Goal: Communication & Community: Answer question/provide support

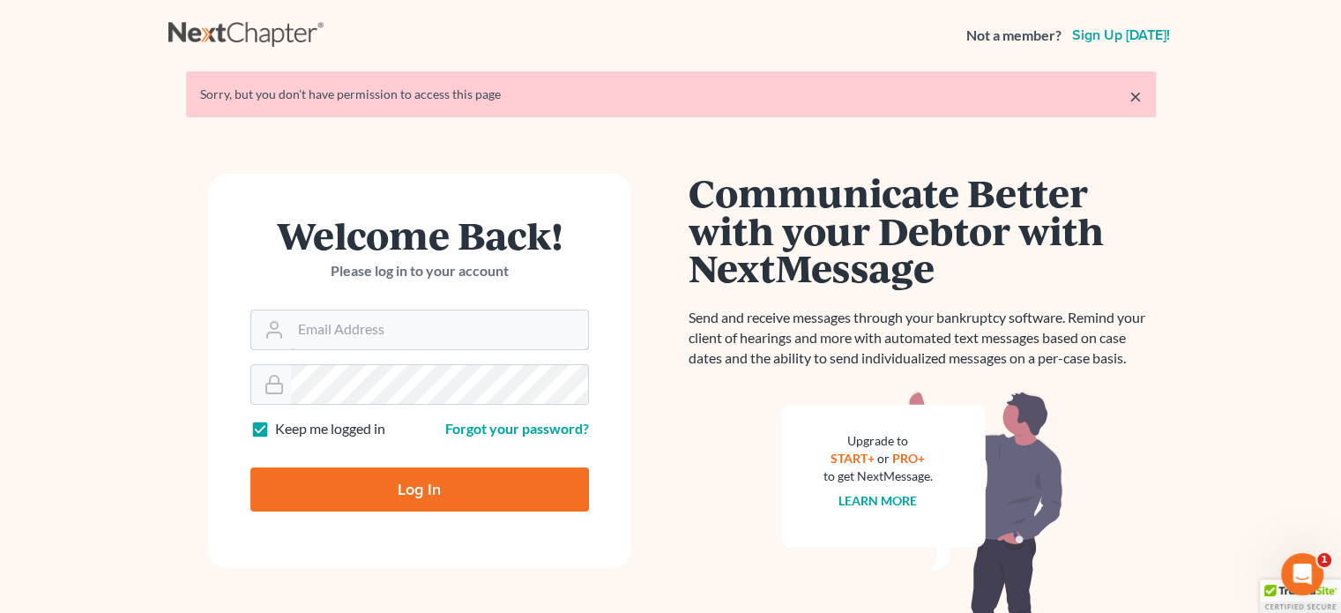
type input "steven@hollandlaw970.com"
click at [387, 479] on input "Log In" at bounding box center [419, 489] width 338 height 44
type input "Thinking..."
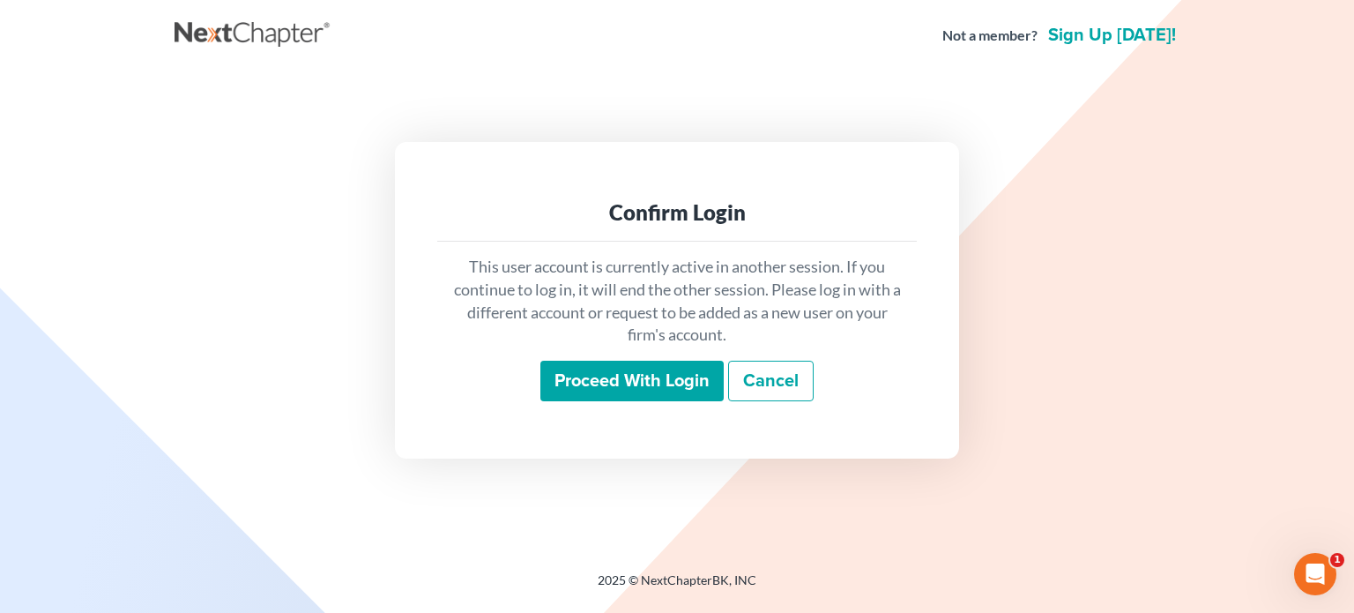
click at [599, 390] on input "Proceed with login" at bounding box center [631, 380] width 183 height 41
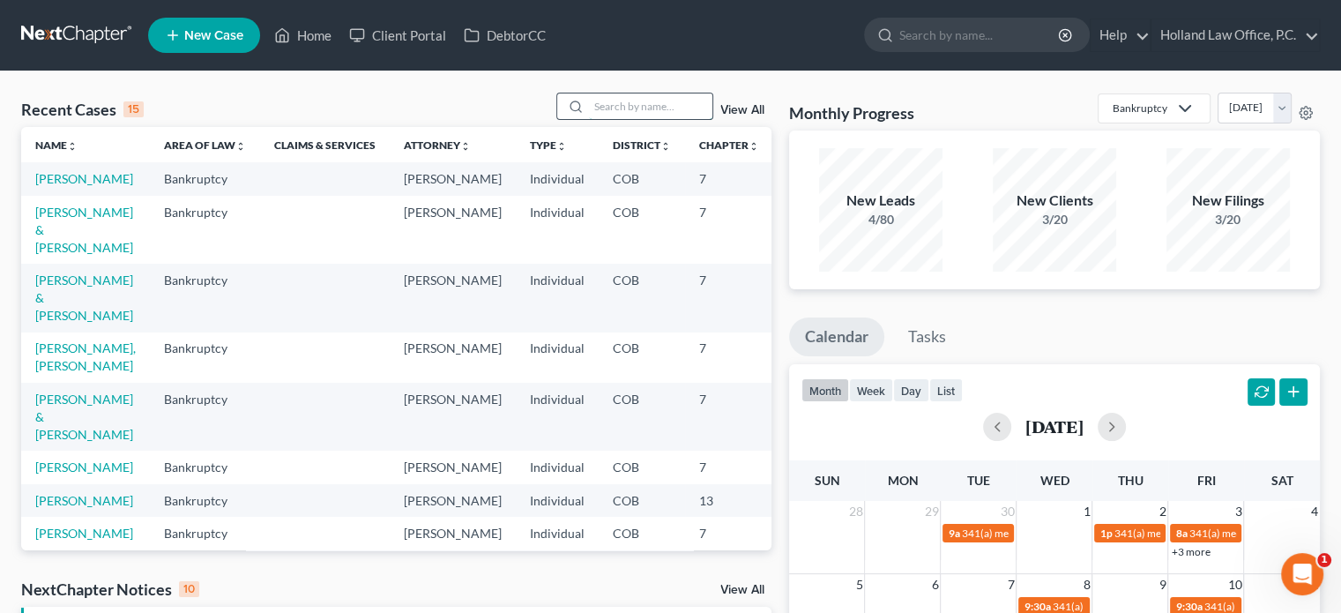
click at [606, 108] on input "search" at bounding box center [650, 106] width 123 height 26
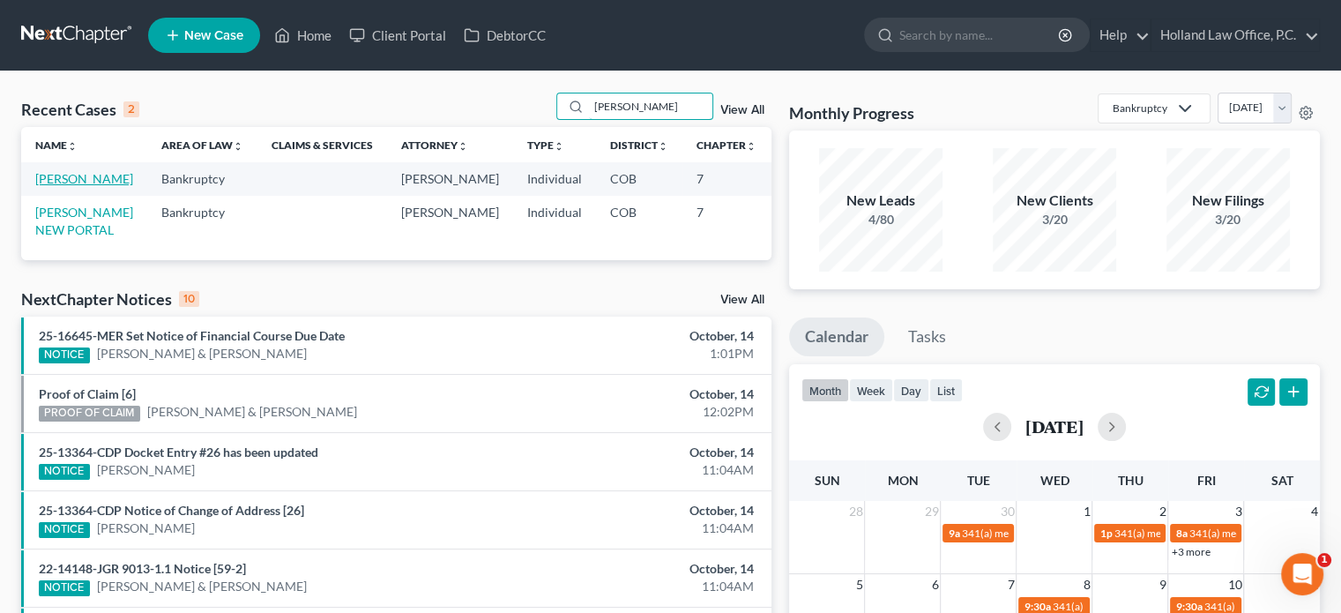
type input "ryon"
click at [45, 186] on link "Ryon, Cherie" at bounding box center [84, 178] width 98 height 15
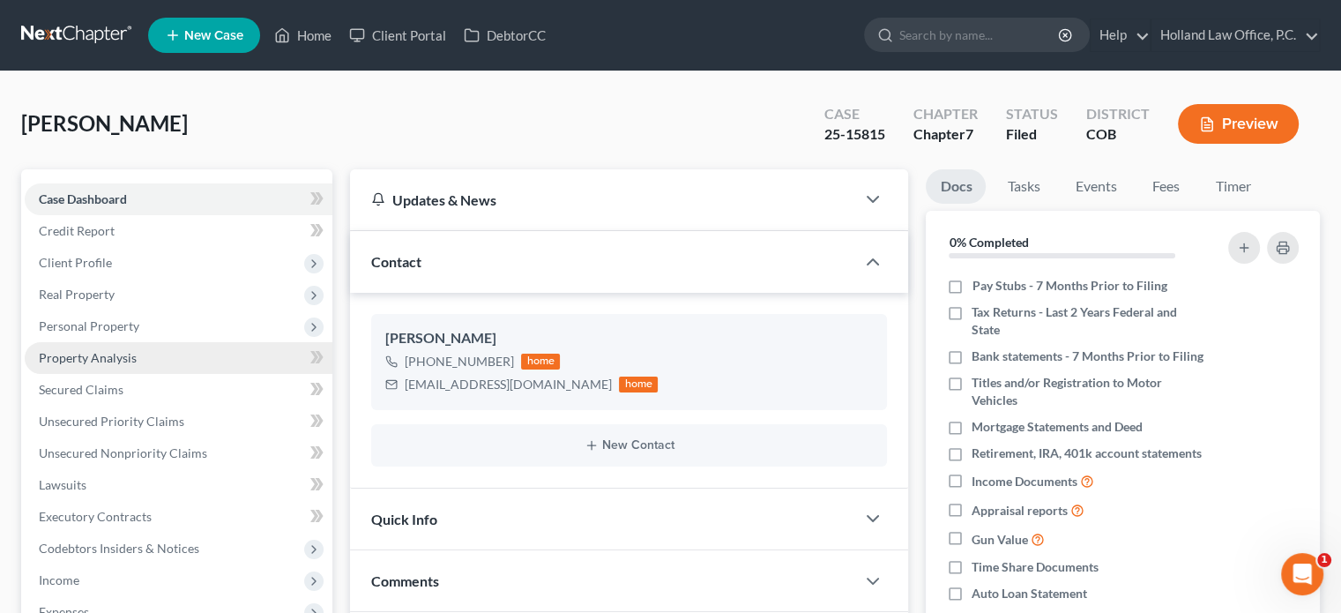
click at [75, 359] on span "Property Analysis" at bounding box center [88, 357] width 98 height 15
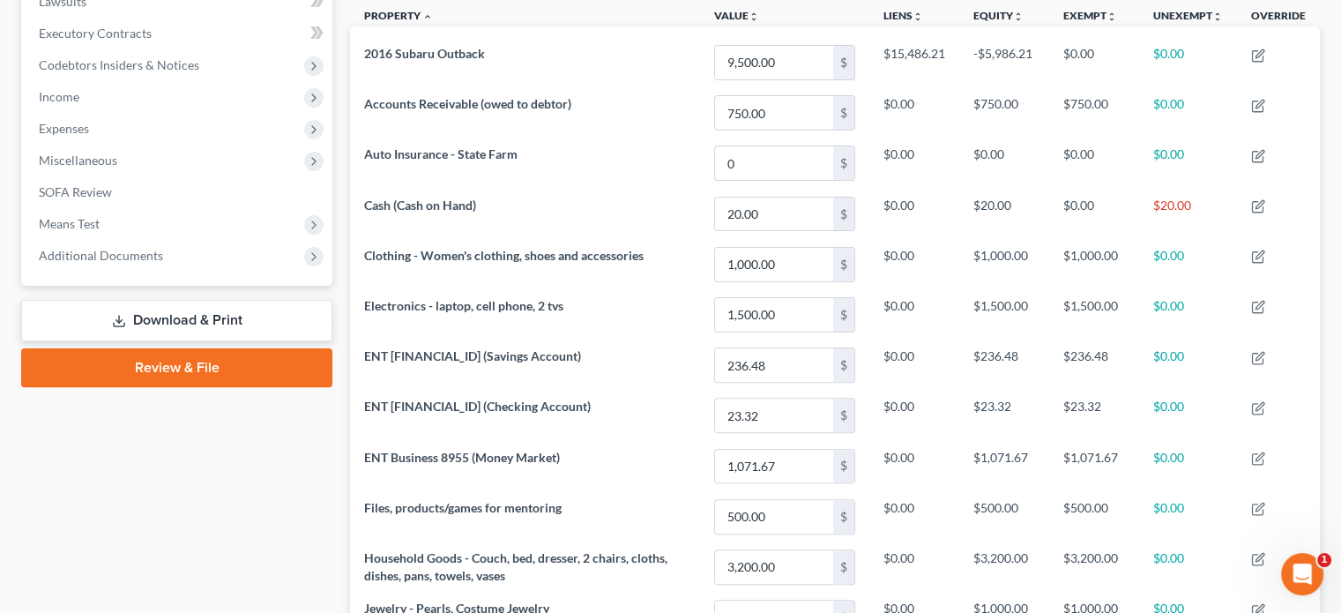
scroll to position [392, 0]
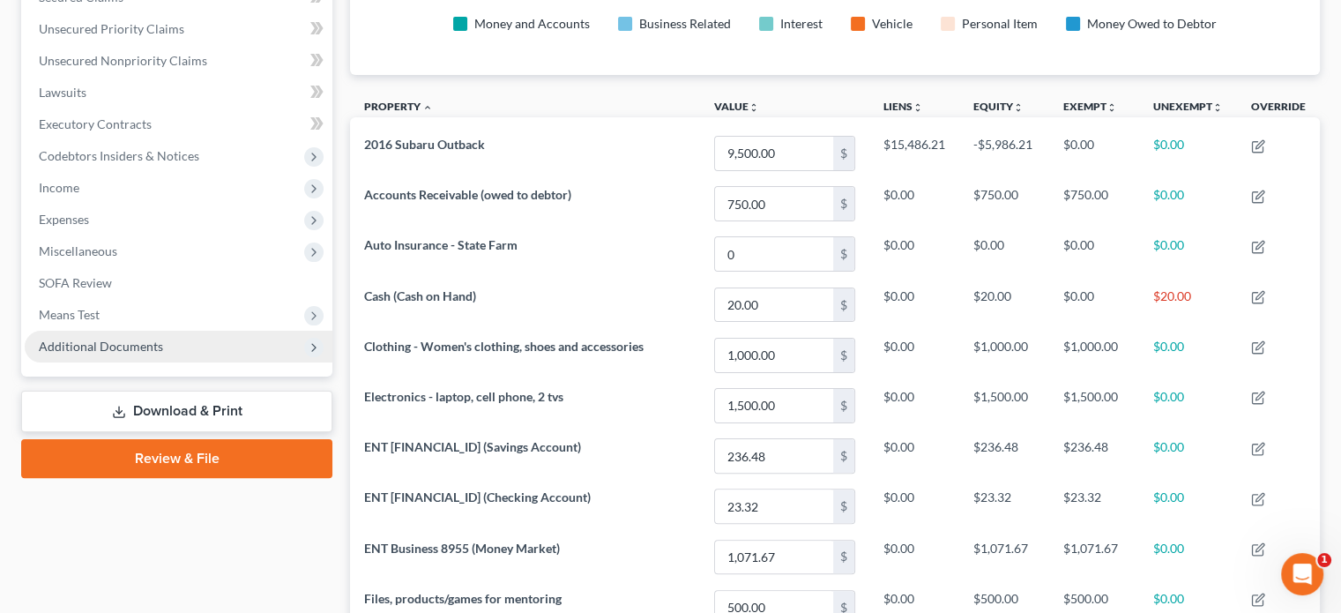
click at [135, 344] on span "Additional Documents" at bounding box center [101, 345] width 124 height 15
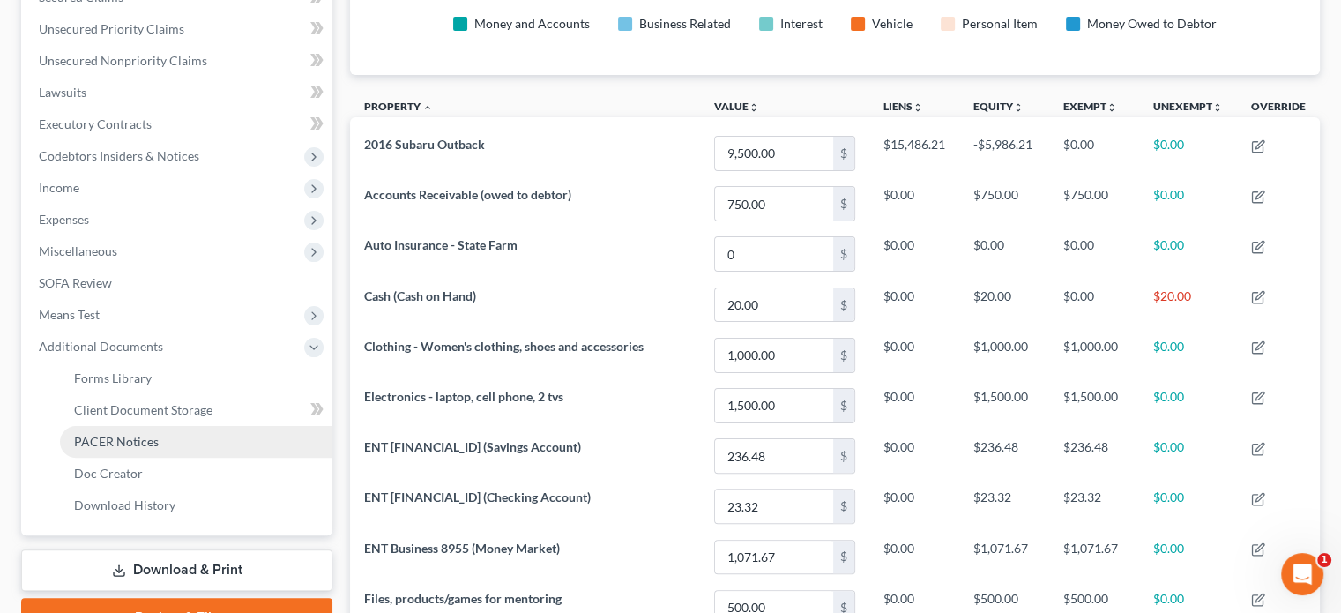
click at [108, 438] on span "PACER Notices" at bounding box center [116, 441] width 85 height 15
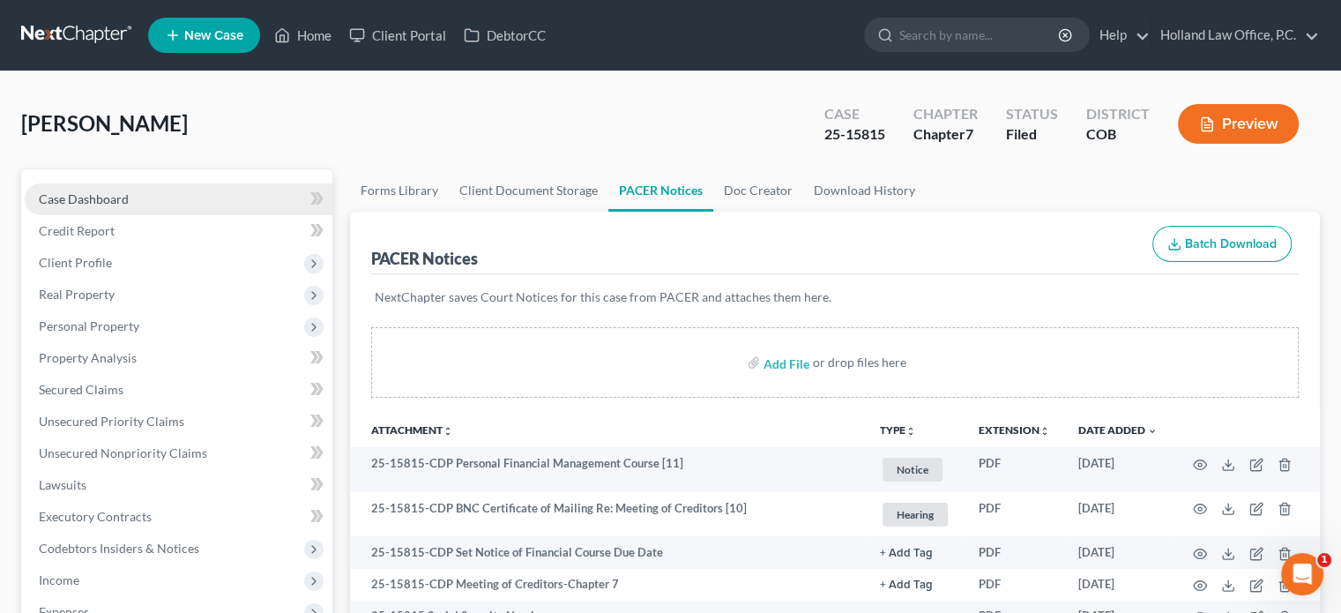
click at [97, 203] on span "Case Dashboard" at bounding box center [84, 198] width 90 height 15
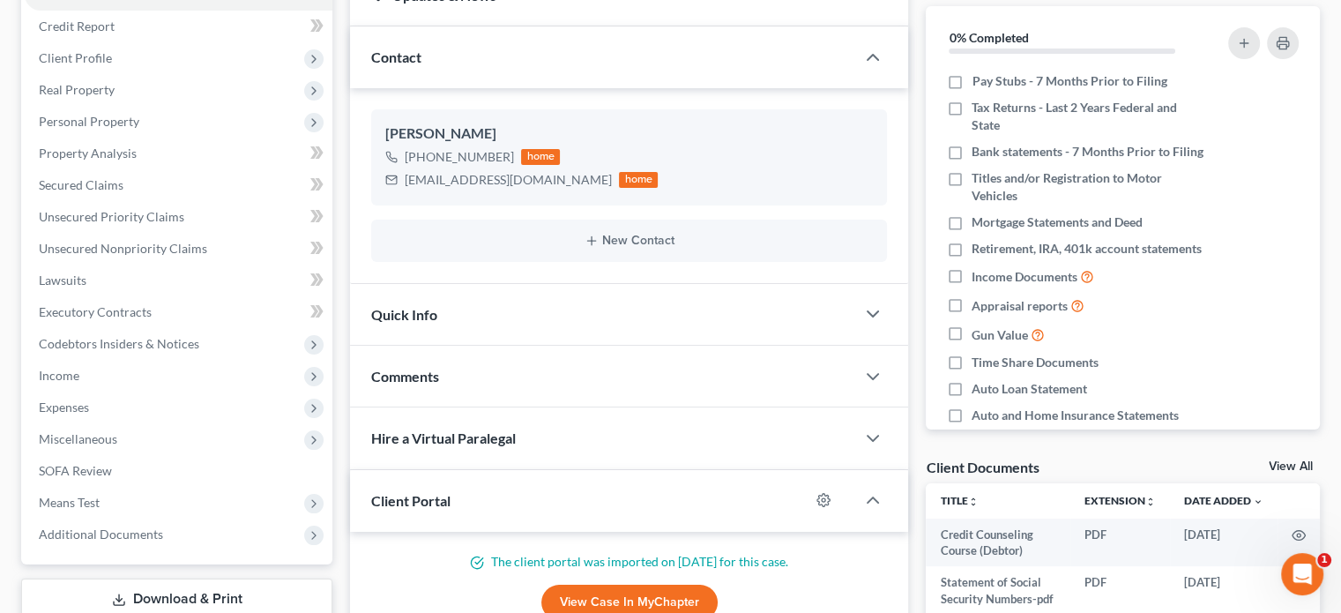
scroll to position [218, 0]
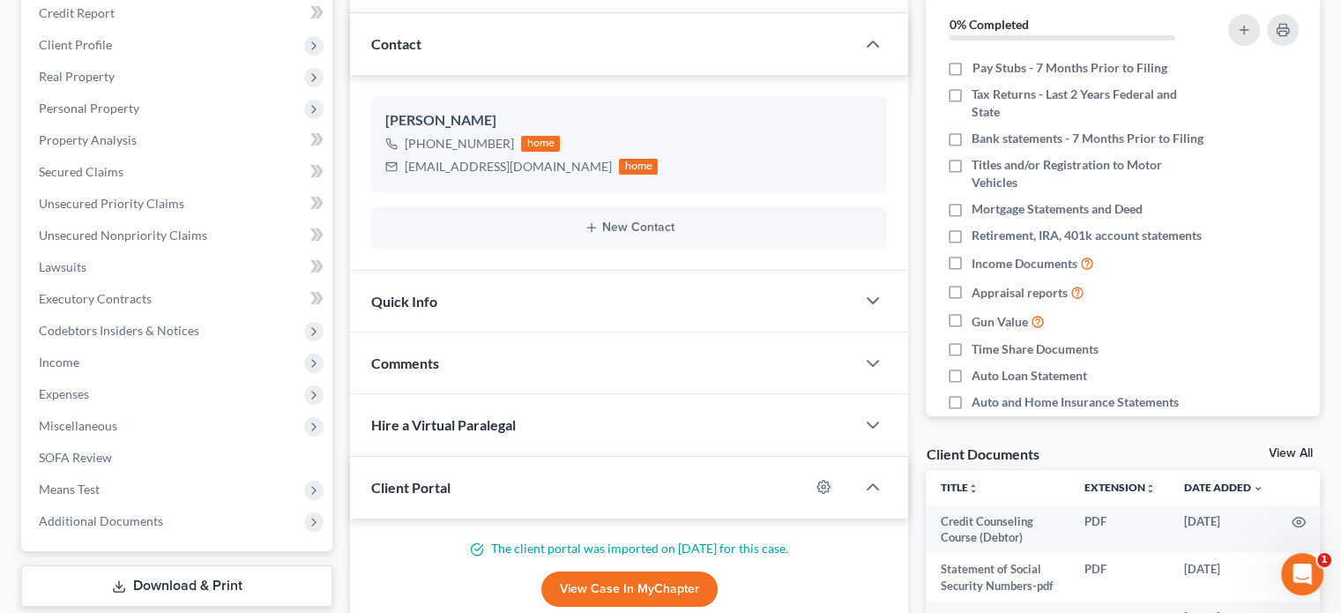
click at [462, 367] on div "Comments" at bounding box center [602, 362] width 505 height 61
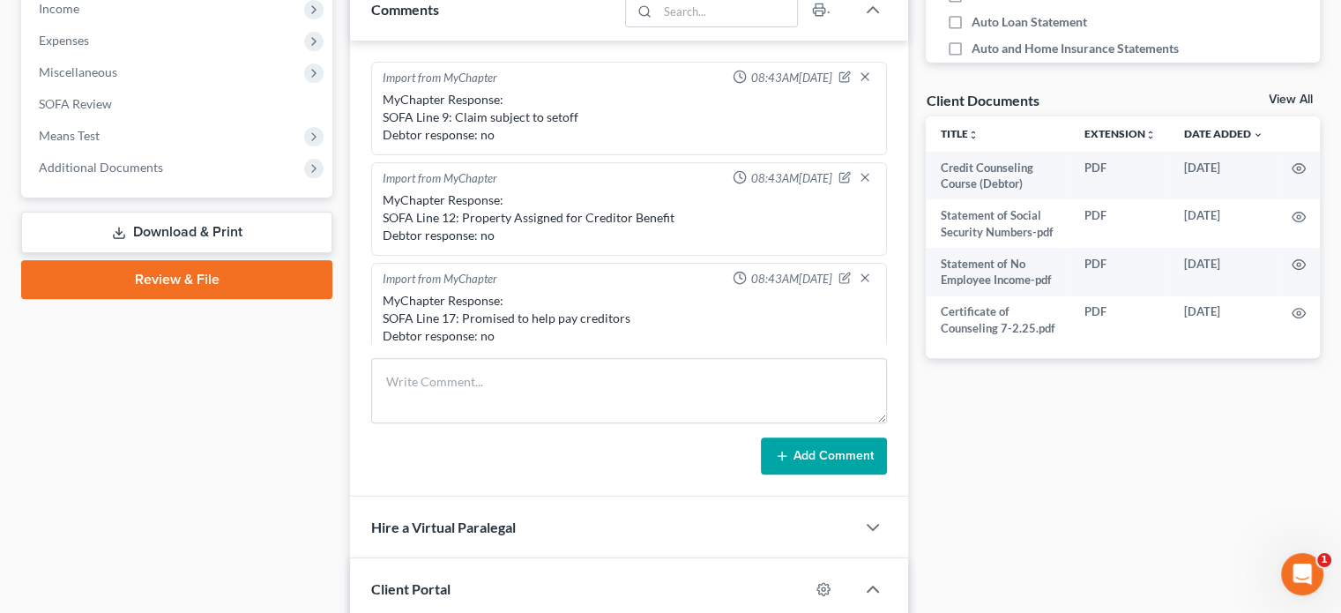
scroll to position [584, 0]
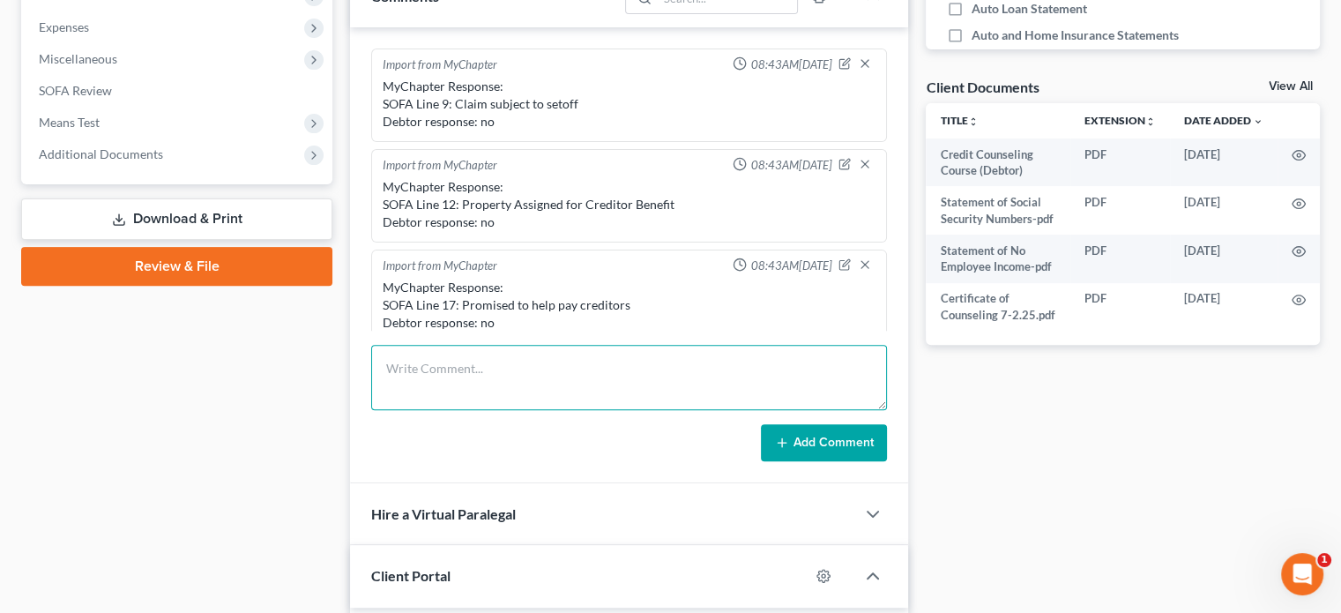
click at [434, 362] on textarea at bounding box center [629, 377] width 516 height 65
type textarea "341 meeting - Trustee Sender No issues"
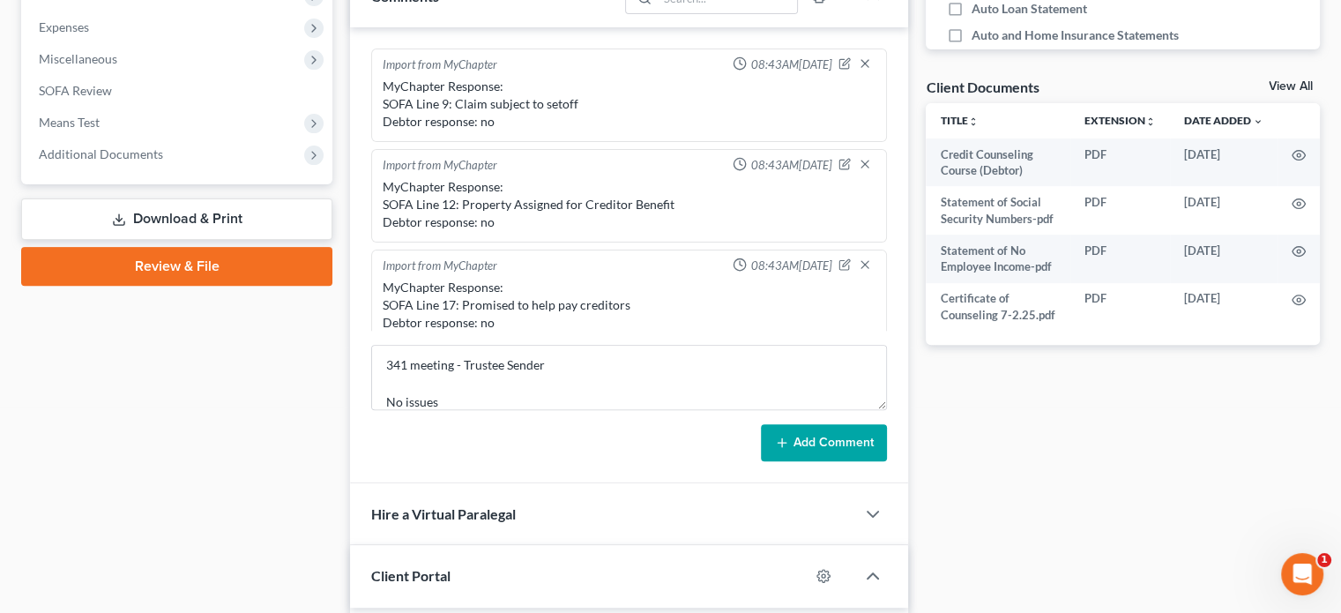
click at [806, 443] on button "Add Comment" at bounding box center [824, 442] width 126 height 37
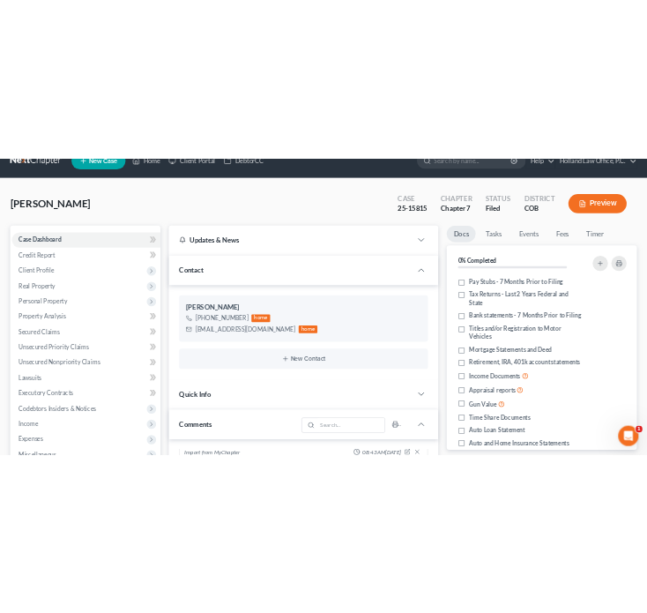
scroll to position [0, 0]
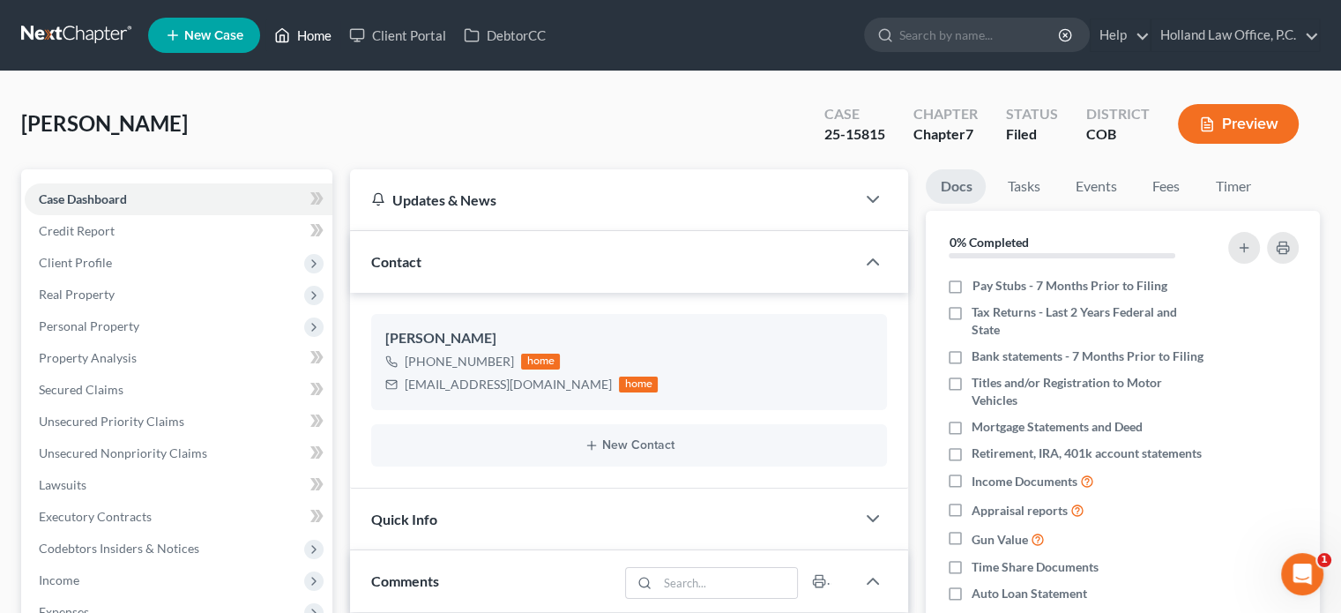
click at [303, 38] on link "Home" at bounding box center [302, 35] width 75 height 32
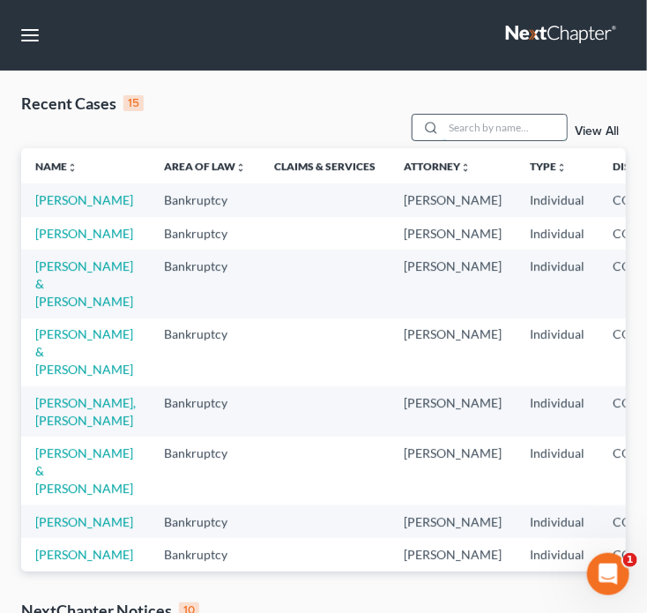
click at [487, 130] on input "search" at bounding box center [504, 128] width 123 height 26
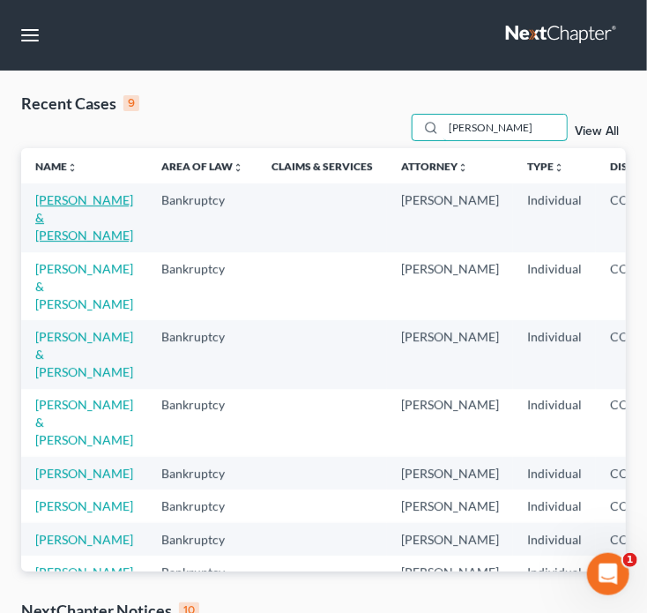
type input "johnson"
click at [46, 213] on link "Johnson, Brett & Huynh, Lanvy" at bounding box center [84, 217] width 98 height 50
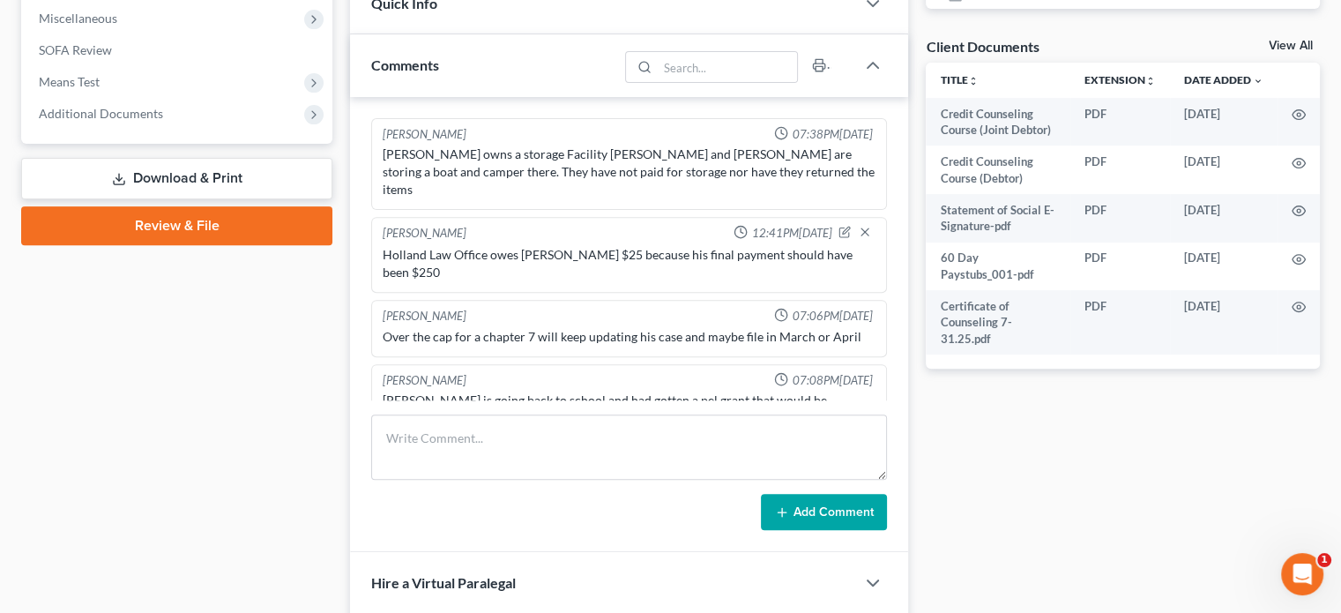
scroll to position [647, 0]
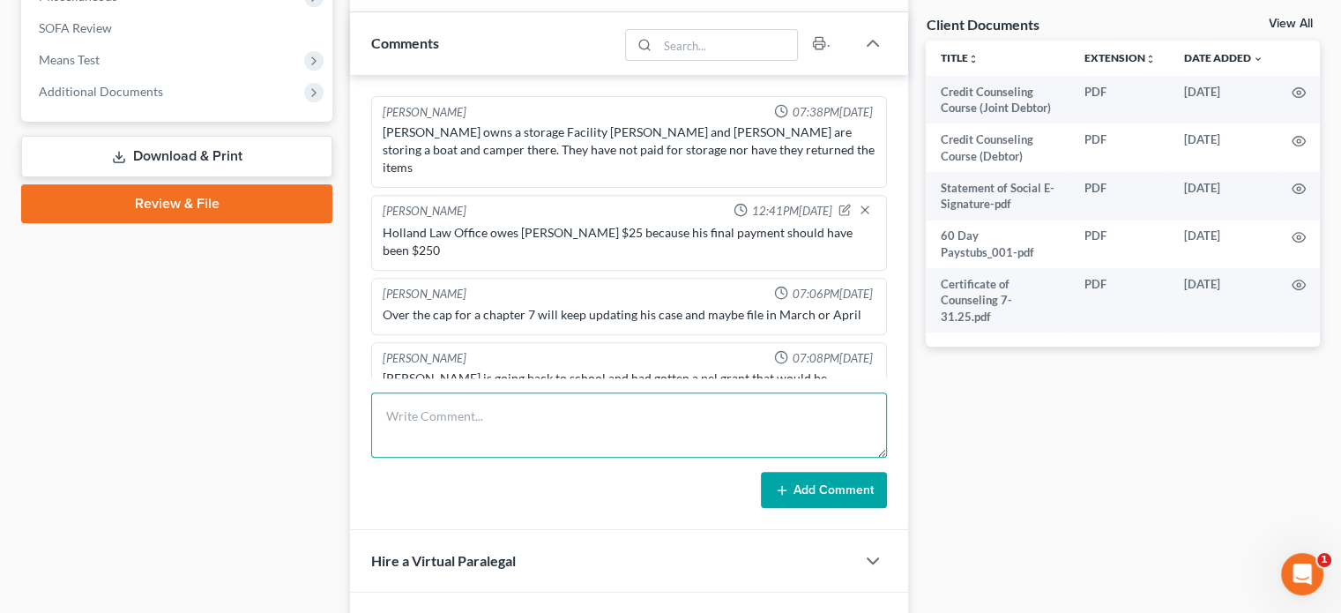
click at [416, 413] on textarea at bounding box center [629, 424] width 516 height 65
click at [578, 426] on textarea "341 Meeting - Trustee Sender Chevy Blazer bought in June 2025 - sales contract …" at bounding box center [629, 424] width 516 height 65
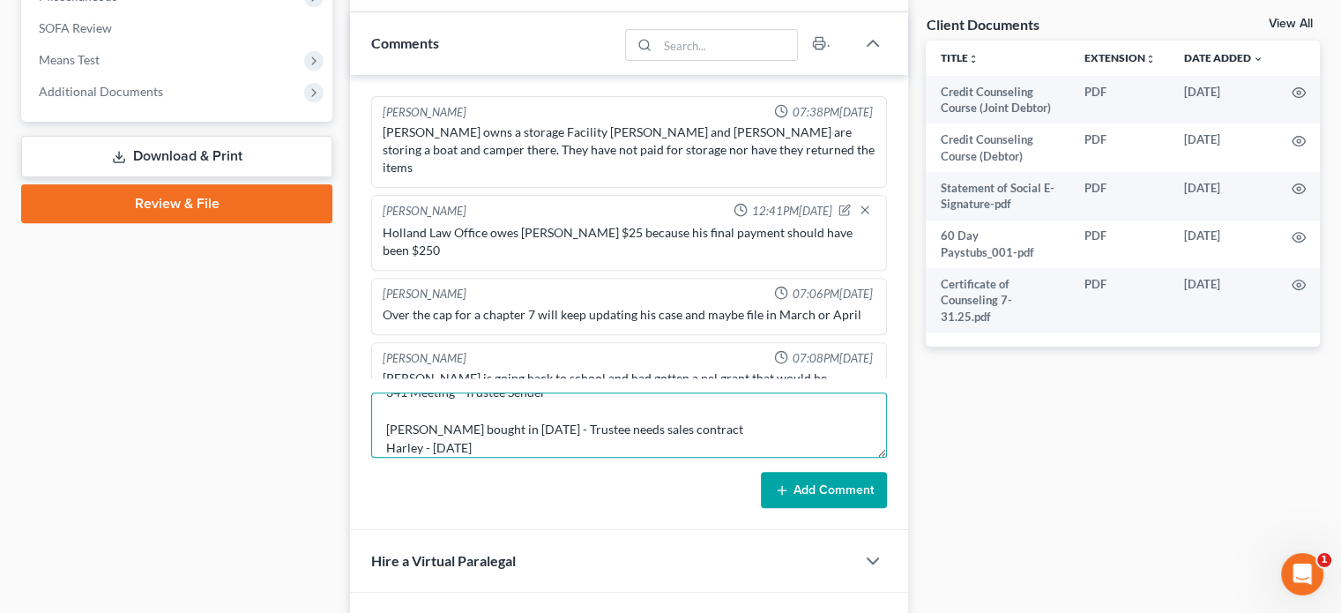
click at [538, 444] on textarea "341 Meeting - Trustee Sender Chevy Blazer bought in June 2025 - Trustee needs s…" at bounding box center [629, 424] width 516 height 65
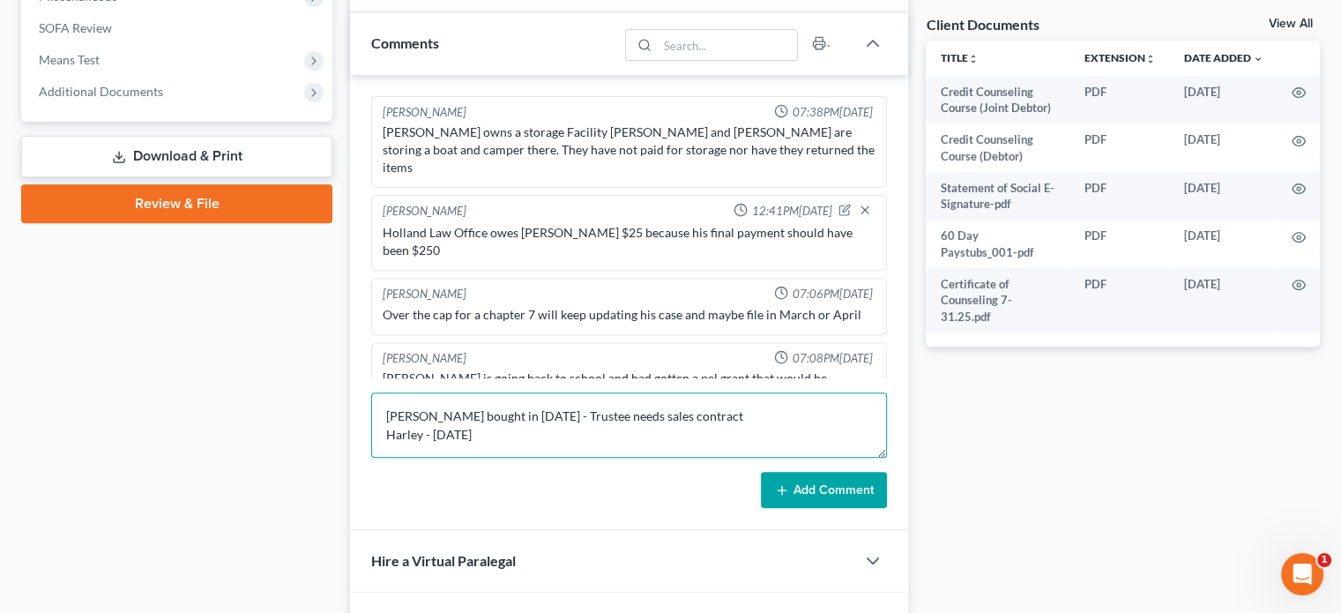
scroll to position [59, 0]
click at [536, 408] on textarea "341 Meeting - Trustee Sender Chevy Blazer bought in June 2025 - Trustee needs s…" at bounding box center [629, 424] width 516 height 65
click at [430, 406] on textarea "341 Meeting - Trustee Sender Chevy Blazer bought in June 2025 - Trustee needs s…" at bounding box center [629, 424] width 516 height 65
click at [701, 414] on textarea "341 Meeting - Trustee Sender Chevy Blazer bought in June 2025 - Trustee needs s…" at bounding box center [629, 424] width 516 height 65
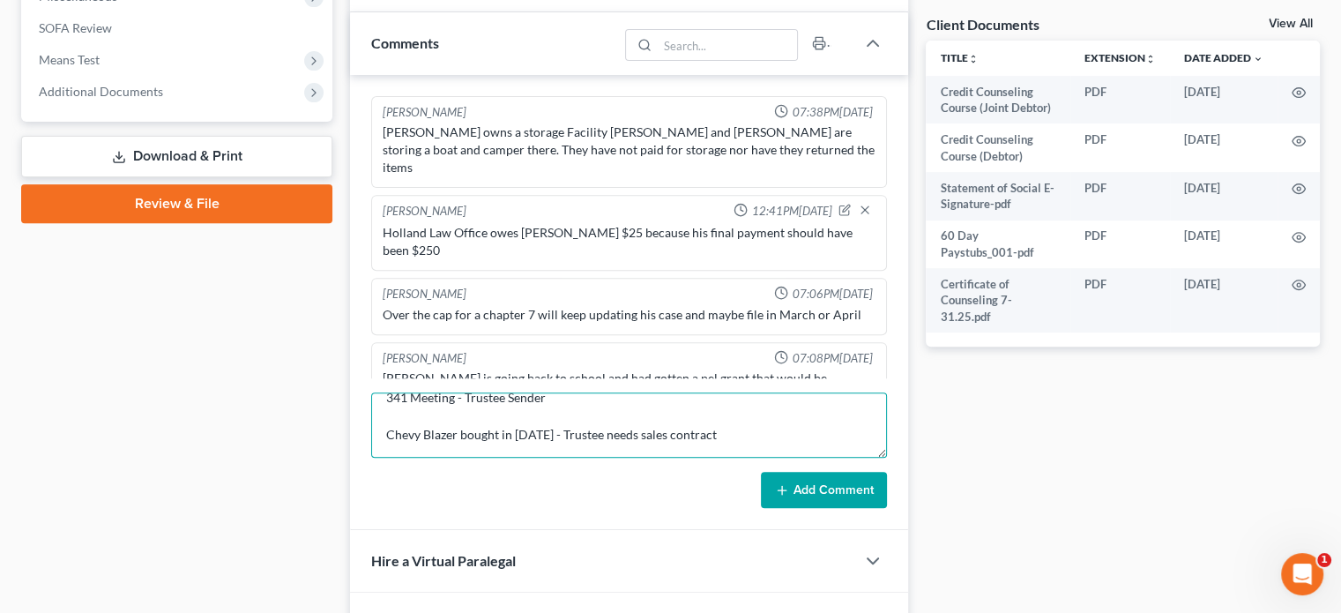
type textarea "341 Meeting - Trustee Sender Chevy Blazer bought in June 2025 - Trustee needs s…"
click at [796, 483] on button "Add Comment" at bounding box center [824, 490] width 126 height 37
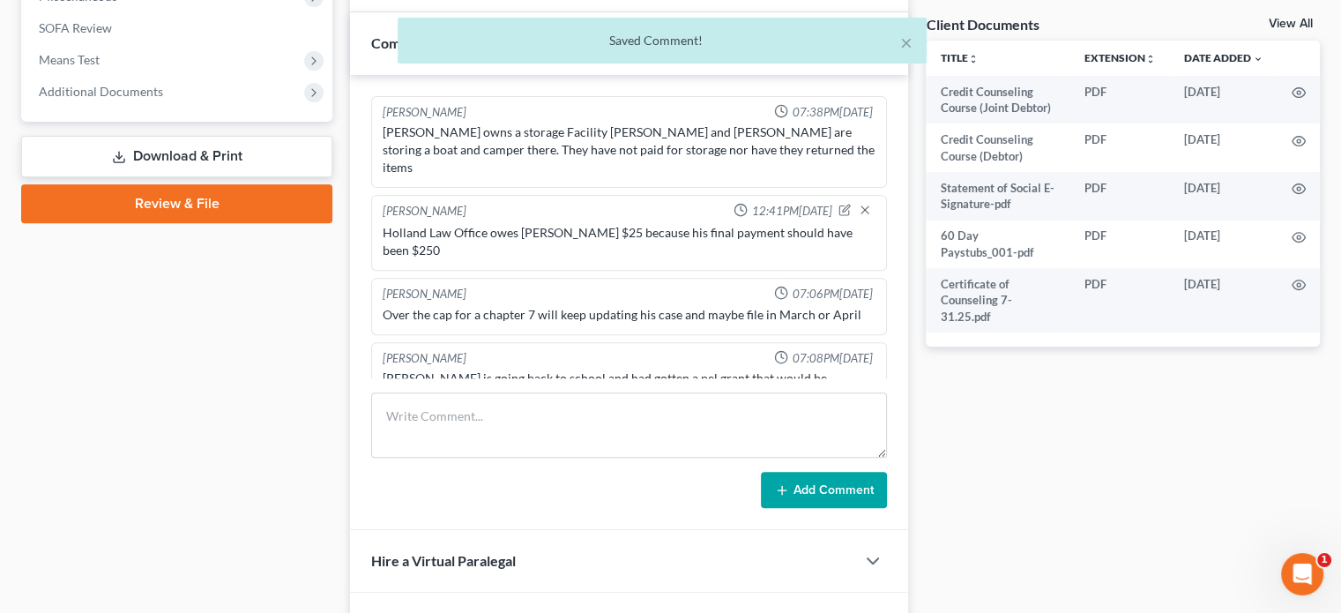
scroll to position [229, 0]
